Goal: Task Accomplishment & Management: Manage account settings

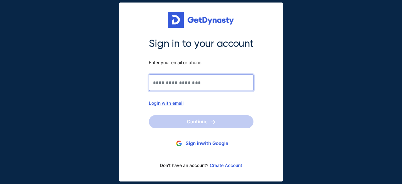
click at [213, 85] on input "Sign in to your account Enter your email or phone." at bounding box center [201, 82] width 104 height 16
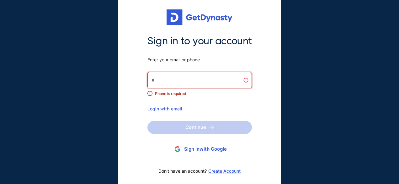
click at [169, 109] on div "Login with email" at bounding box center [199, 108] width 104 height 5
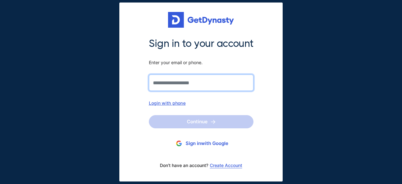
click at [170, 79] on input "Sign in to your account Enter your email or phone." at bounding box center [201, 82] width 104 height 16
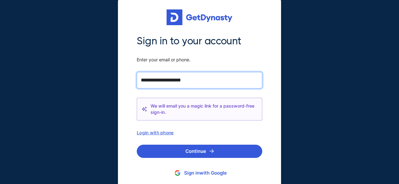
type input "**********"
click at [137, 144] on button "Continue" at bounding box center [199, 150] width 125 height 13
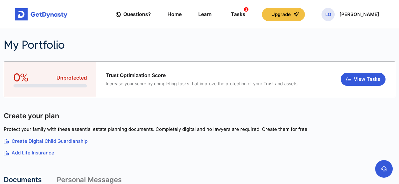
click at [245, 13] on div "Tasks 2" at bounding box center [238, 14] width 14 height 12
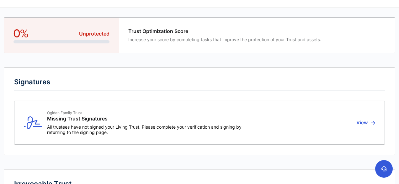
scroll to position [21, 0]
click at [219, 83] on h2 "Signatures" at bounding box center [199, 83] width 371 height 13
